Goal: Complete application form: Complete application form

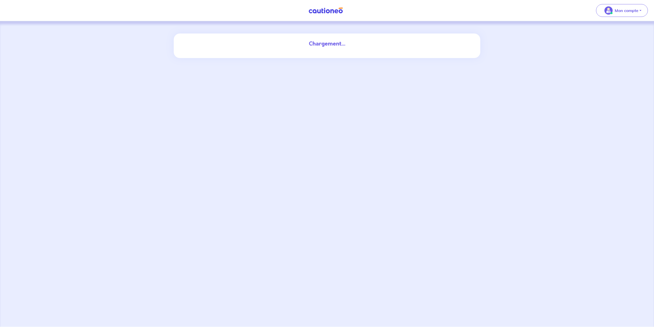
click at [323, 47] on div "Chargement..." at bounding box center [327, 44] width 276 height 8
click at [621, 10] on p "Mon compte" at bounding box center [627, 10] width 24 height 6
click at [616, 32] on link "Mes informations" at bounding box center [616, 32] width 41 height 8
click at [336, 81] on div "Chargement..." at bounding box center [327, 173] width 654 height 305
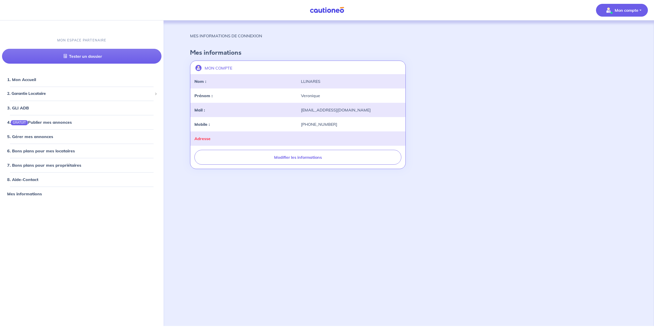
click at [620, 9] on p "Mon compte" at bounding box center [627, 10] width 24 height 6
click at [522, 51] on h4 "Mes informations" at bounding box center [408, 52] width 437 height 7
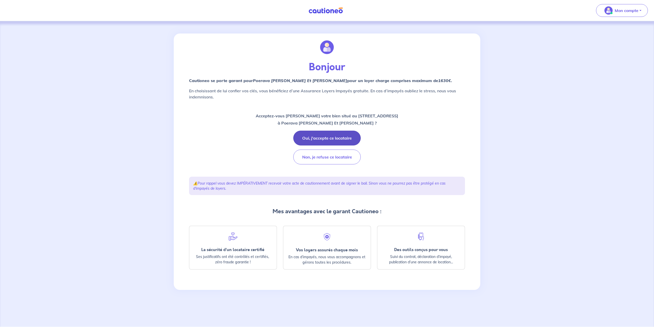
click at [344, 137] on button "Oui, j'accepte ce locataire" at bounding box center [326, 138] width 67 height 15
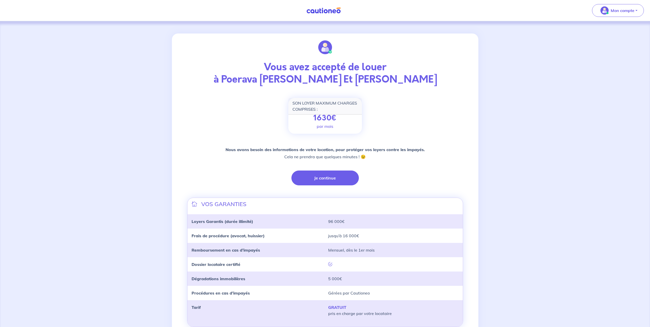
scroll to position [29, 0]
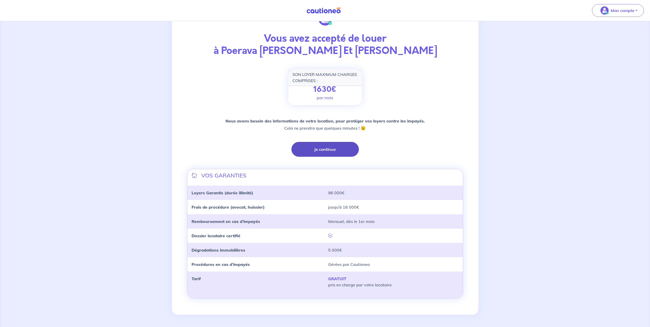
click at [334, 148] on button "Je continue" at bounding box center [324, 149] width 67 height 15
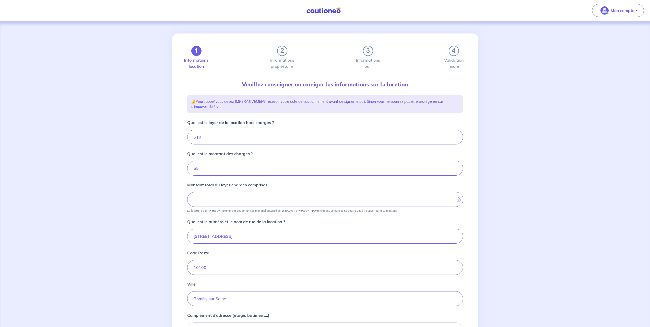
type input "665"
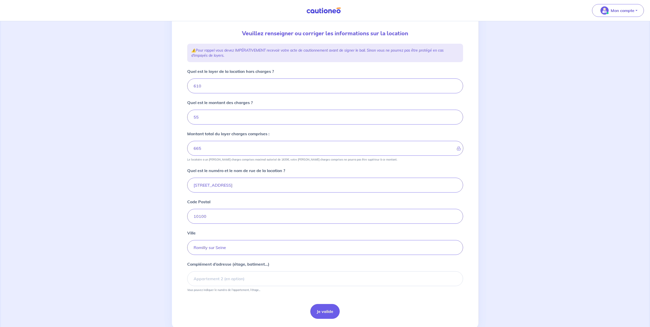
scroll to position [65, 0]
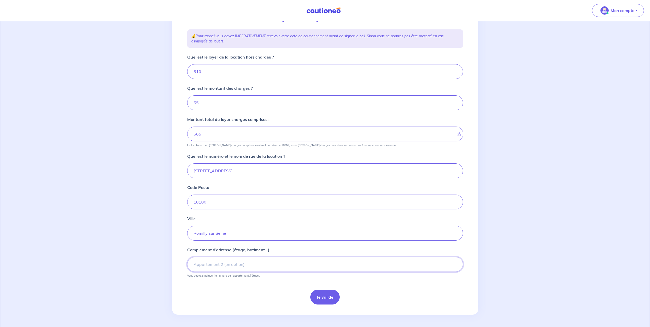
click at [228, 264] on input "Complément d’adresse (étage, batiment...)" at bounding box center [325, 264] width 276 height 15
type input "Appartement B6"
click at [324, 296] on button "Je valide" at bounding box center [324, 296] width 29 height 15
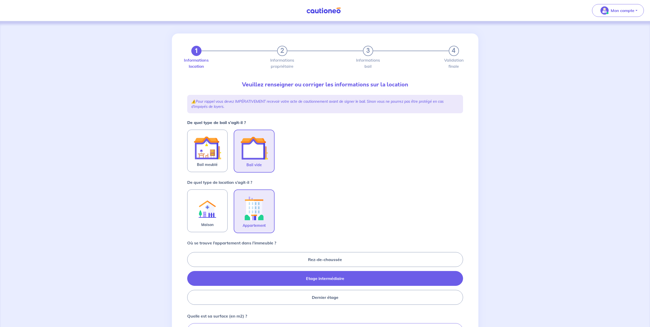
click at [252, 153] on img at bounding box center [254, 148] width 28 height 28
click at [0, 0] on input "Bail vide" at bounding box center [0, 0] width 0 height 0
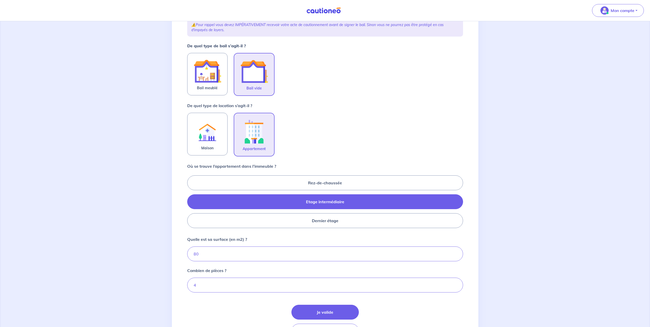
scroll to position [111, 0]
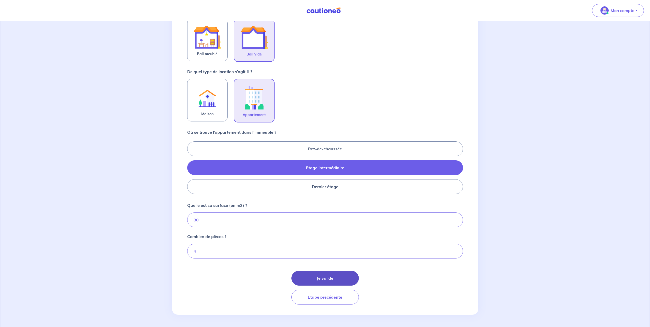
click at [326, 278] on button "Je valide" at bounding box center [324, 278] width 67 height 15
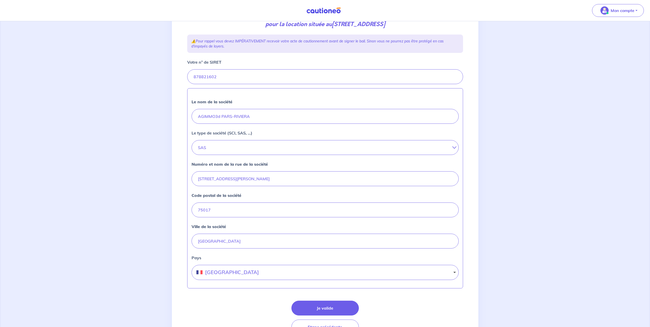
scroll to position [102, 0]
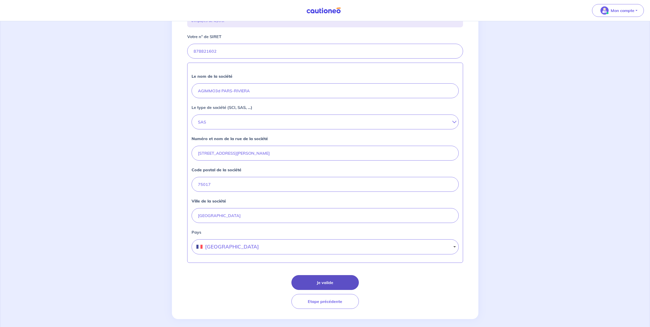
click at [326, 281] on button "Je valide" at bounding box center [324, 282] width 67 height 15
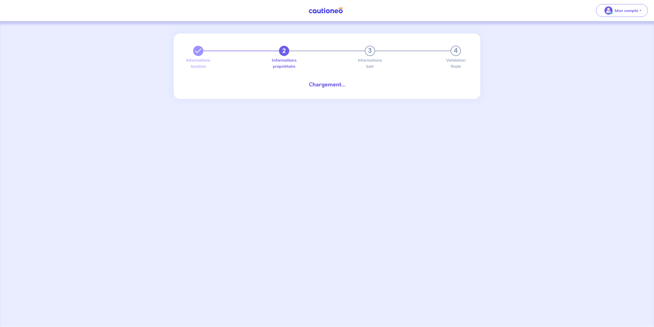
select select "FR"
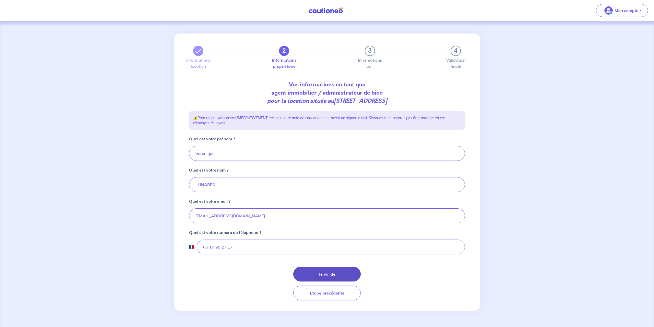
click at [323, 274] on button "Je valide" at bounding box center [326, 273] width 67 height 15
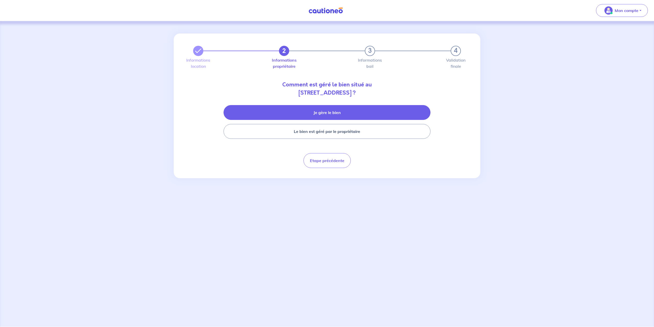
click at [322, 113] on button "Je gère le bien" at bounding box center [327, 112] width 207 height 15
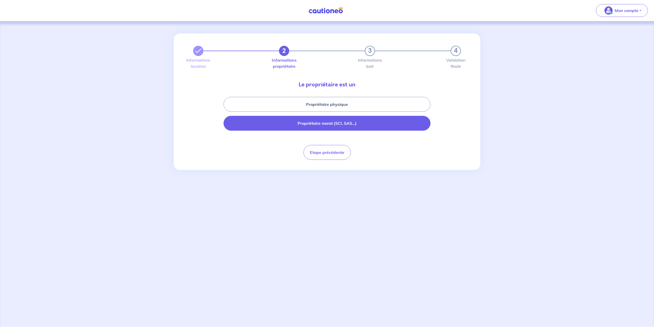
click at [326, 123] on button "Propriétaire moral (SCI, SAS...)" at bounding box center [327, 123] width 207 height 15
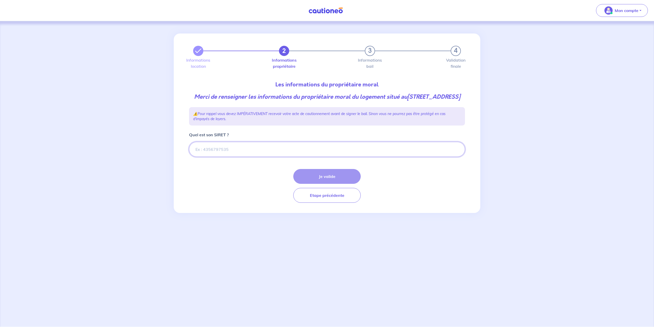
click at [241, 156] on input "Quel est son SIRET ?" at bounding box center [327, 149] width 276 height 15
type input "952403103"
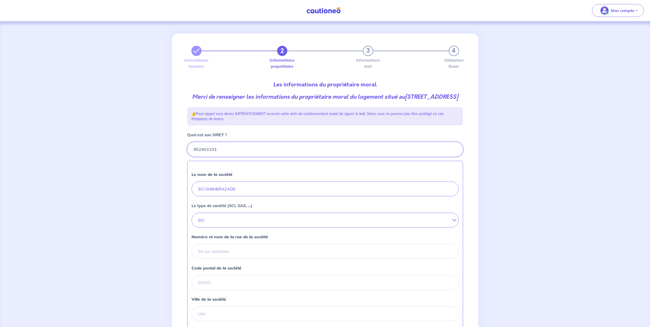
scroll to position [111, 0]
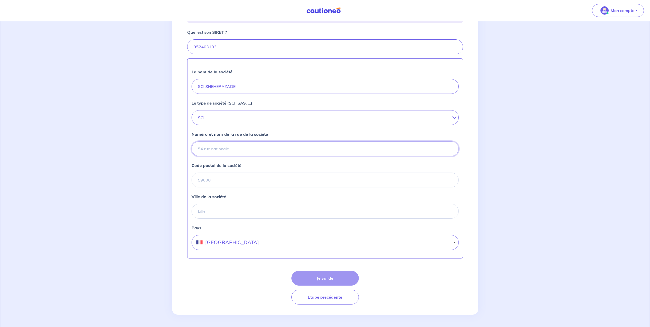
click at [233, 147] on input "Numéro et nom de la rue de la société" at bounding box center [325, 148] width 267 height 15
click at [231, 148] on input "Numéro et nom de la rue de la société" at bounding box center [325, 148] width 267 height 15
type input "92 rue d'Aguesseau"
click at [224, 181] on input "Code postal de la société" at bounding box center [325, 179] width 267 height 15
type input "92100"
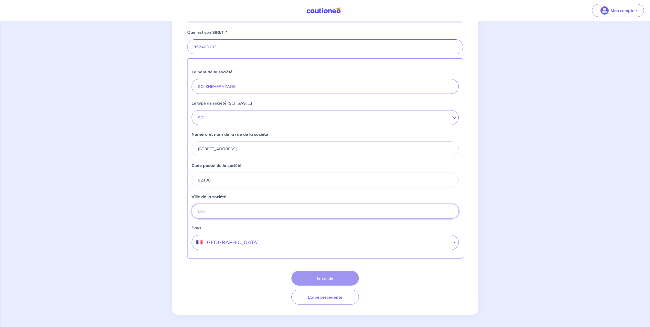
click at [218, 212] on input "Ville de la société" at bounding box center [325, 211] width 267 height 15
type input "BOULOGNE-BILLANCOURT"
click at [322, 278] on button "Je valide" at bounding box center [324, 278] width 67 height 15
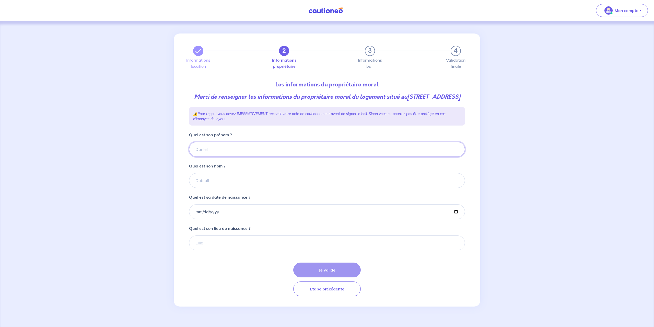
click at [210, 156] on input "Quel est son prénom ?" at bounding box center [327, 149] width 276 height 15
type input "Christian"
click at [210, 188] on input "Quel est son nom ?" at bounding box center [327, 180] width 276 height 15
type input "PERRET"
click at [205, 219] on input "Quel est sa date de naissance ?" at bounding box center [327, 211] width 276 height 15
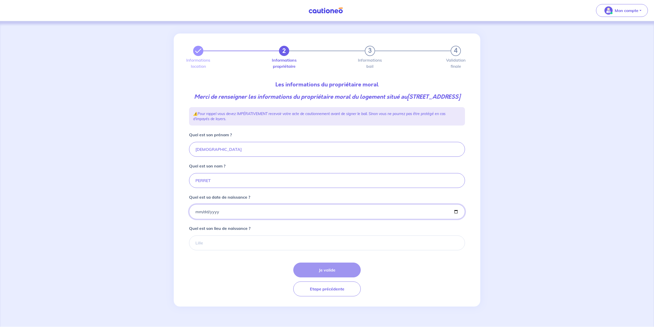
click at [194, 219] on input "Quel est sa date de naissance ?" at bounding box center [327, 211] width 276 height 15
click at [195, 219] on input "Quel est sa date de naissance ?" at bounding box center [327, 211] width 276 height 15
click at [196, 219] on input "Quel est sa date de naissance ?" at bounding box center [327, 211] width 276 height 15
type input "1950-05-18"
click at [203, 250] on input "Quel est son lieu de naissance ?" at bounding box center [327, 242] width 276 height 15
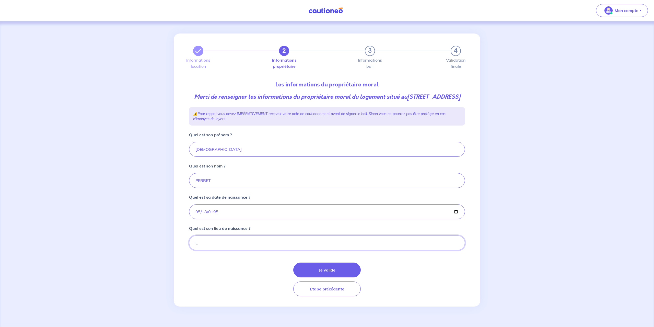
type input "LYON"
click at [329, 276] on button "Je valide" at bounding box center [326, 269] width 67 height 15
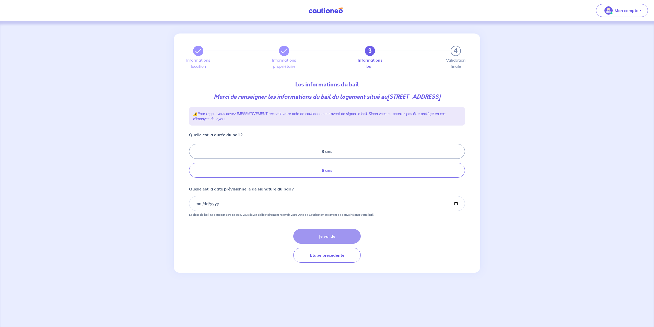
click at [309, 178] on label "6 ans" at bounding box center [327, 170] width 276 height 15
click at [192, 162] on input "6 ans" at bounding box center [190, 160] width 3 height 3
radio input "true"
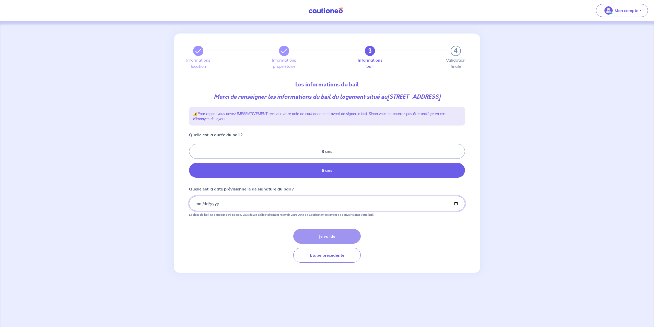
click at [197, 211] on input "Quelle est la date prévisionnelle de signature du bail ?" at bounding box center [327, 203] width 276 height 15
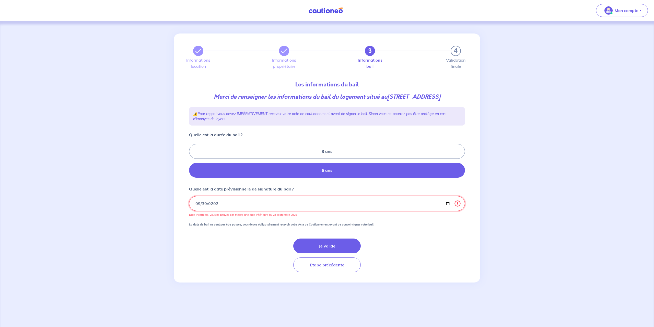
type input "2025-09-30"
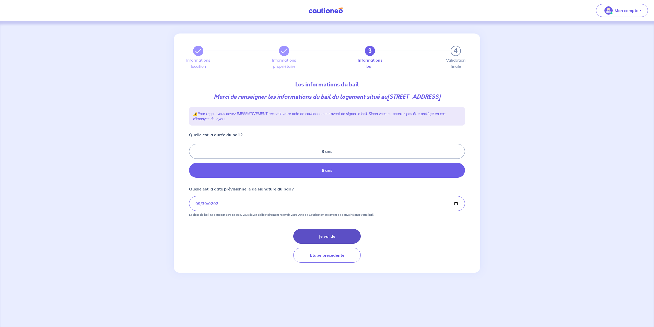
click at [328, 243] on button "Je valide" at bounding box center [326, 236] width 67 height 15
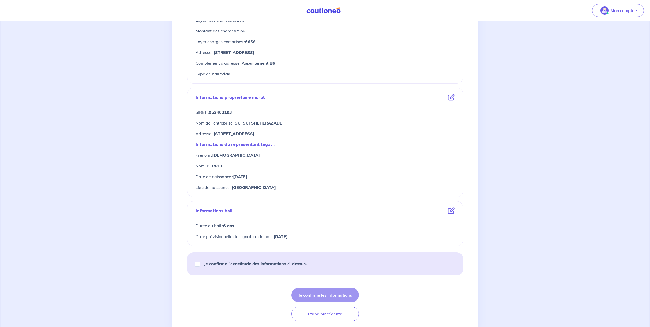
scroll to position [145, 0]
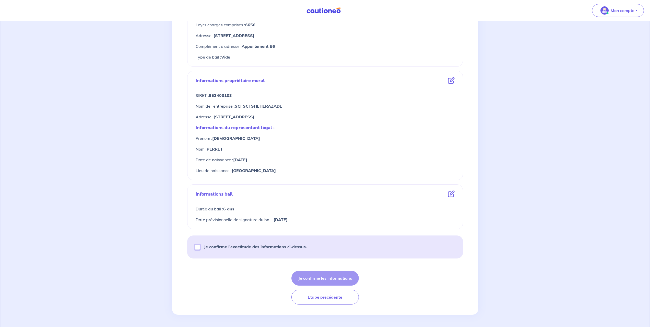
click at [198, 247] on input "Je confirme l’exactitude des informations ci-dessus." at bounding box center [197, 246] width 5 height 5
checkbox input "true"
click at [321, 275] on button "Je confirme les informations" at bounding box center [324, 278] width 67 height 15
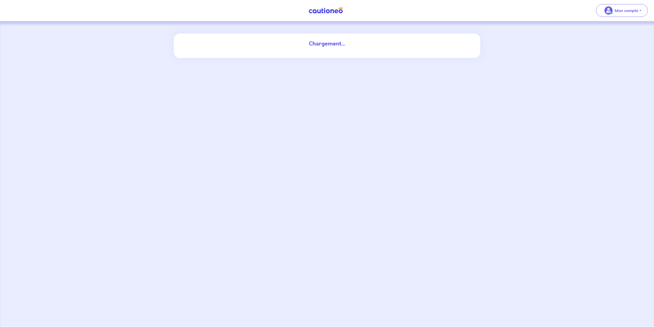
click at [290, 106] on div "Chargement..." at bounding box center [327, 173] width 654 height 305
click at [86, 92] on div "Chargement..." at bounding box center [327, 173] width 654 height 305
